Goal: Information Seeking & Learning: Learn about a topic

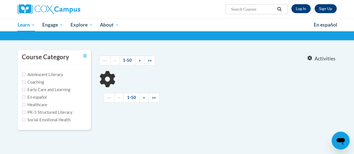
type input "fish is fish"
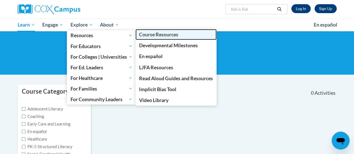
click at [157, 37] on span "Course Resources" at bounding box center [158, 35] width 39 height 6
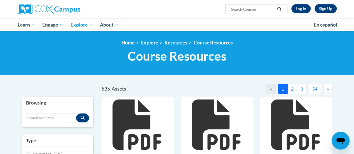
click at [259, 12] on input "Search..." at bounding box center [253, 9] width 45 height 7
type input "fish is fish"
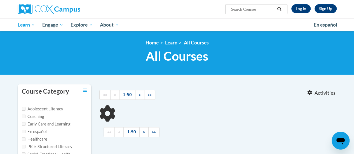
type input "fish is fish"
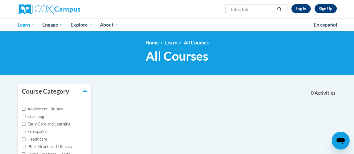
click at [0, 113] on body "Sign Up Log In Search Search... fish is fish Toggle navigation My Learning My L…" at bounding box center [177, 149] width 354 height 298
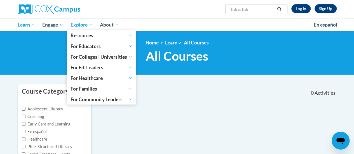
click at [76, 24] on span "Explore" at bounding box center [82, 25] width 22 height 7
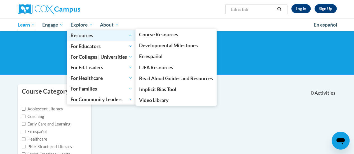
click at [89, 38] on span "Resources" at bounding box center [102, 35] width 62 height 7
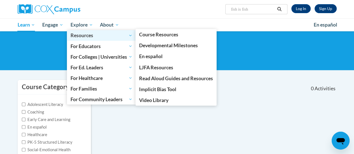
scroll to position [3, 0]
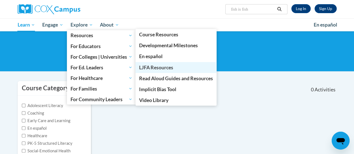
click at [160, 72] on link "LJFA Resources" at bounding box center [176, 67] width 81 height 11
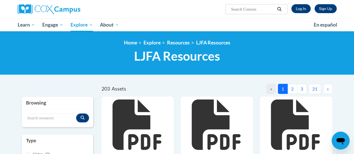
click at [250, 11] on input "Search..." at bounding box center [253, 9] width 45 height 7
click at [48, 119] on input "Search resources" at bounding box center [51, 119] width 50 height 10
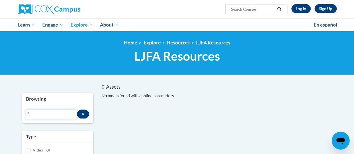
type input "f"
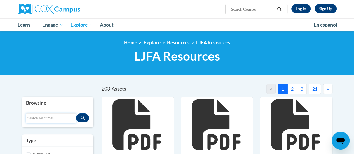
type input "s"
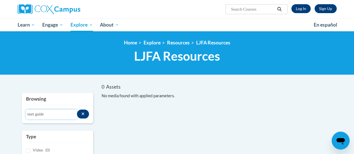
drag, startPoint x: 51, startPoint y: 113, endPoint x: 22, endPoint y: 113, distance: 29.7
click at [22, 113] on div "Search resources start guide" at bounding box center [57, 115] width 71 height 18
type input "g"
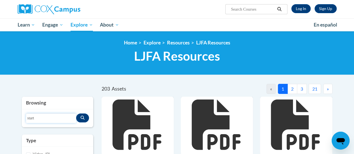
type input "start"
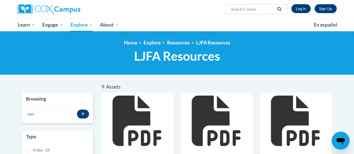
click at [6, 48] on div "<en>My Learning</en><fr>New fr_My Learning</fr><it>New it_My Learning</it><de>N…" at bounding box center [177, 53] width 354 height 44
